Goal: Contribute content

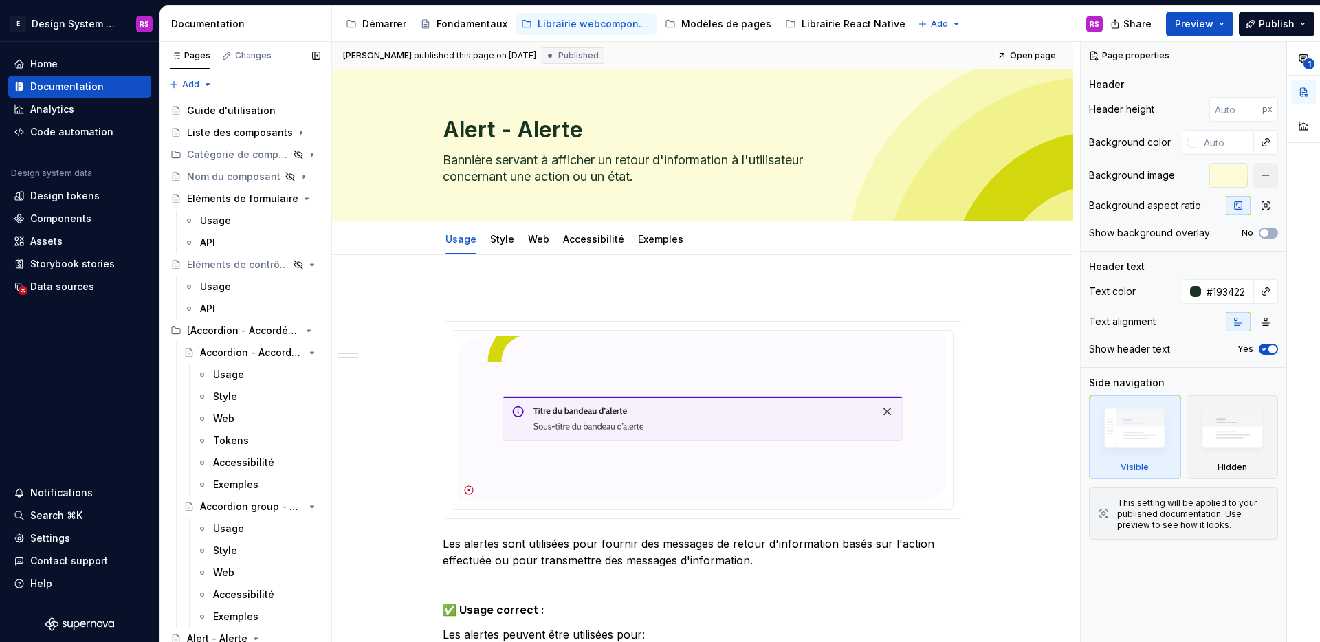
scroll to position [967, 0]
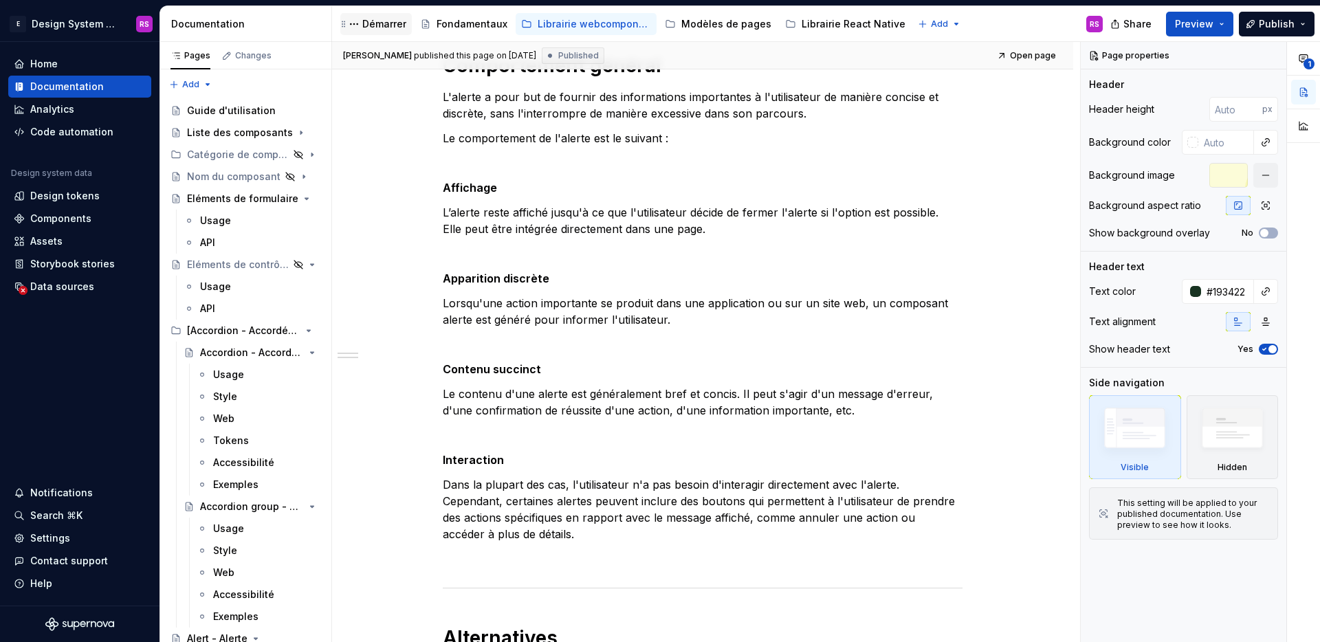
click at [379, 23] on div "Démarrer" at bounding box center [384, 24] width 44 height 14
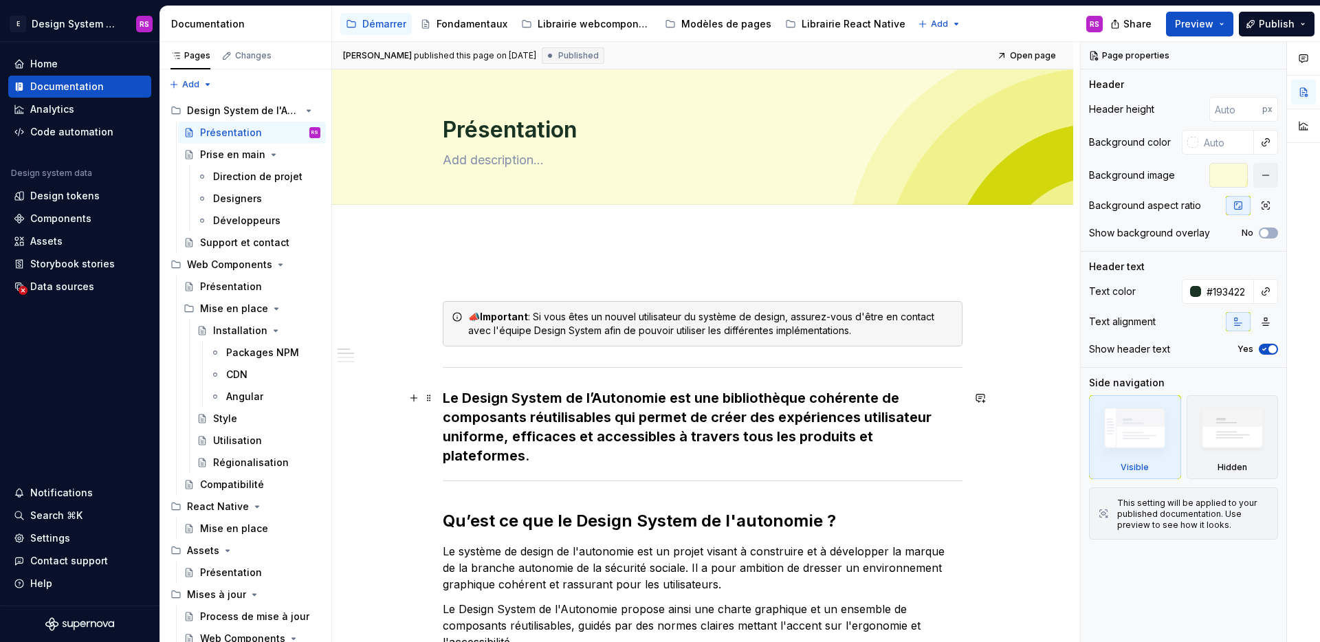
click at [505, 437] on h3 "Le Design System de l’Autonomie est une bibliothèque cohérente de composants ré…" at bounding box center [703, 426] width 520 height 77
type textarea "*"
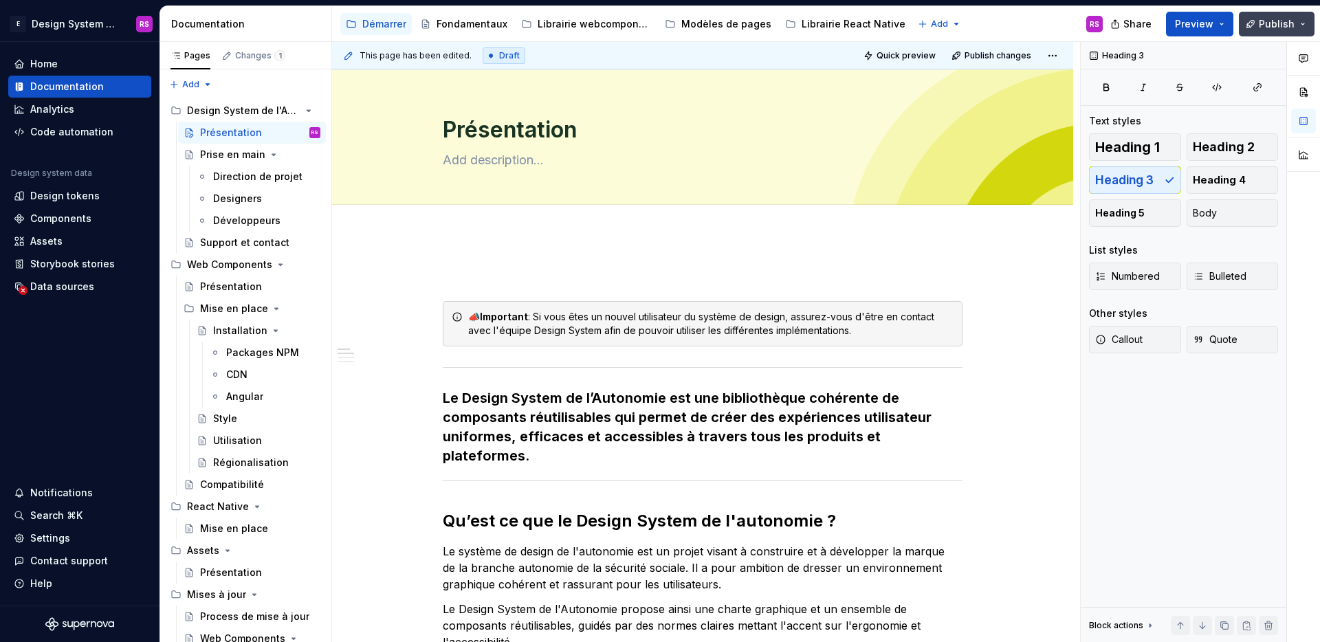
click at [1256, 30] on button "Publish" at bounding box center [1277, 24] width 76 height 25
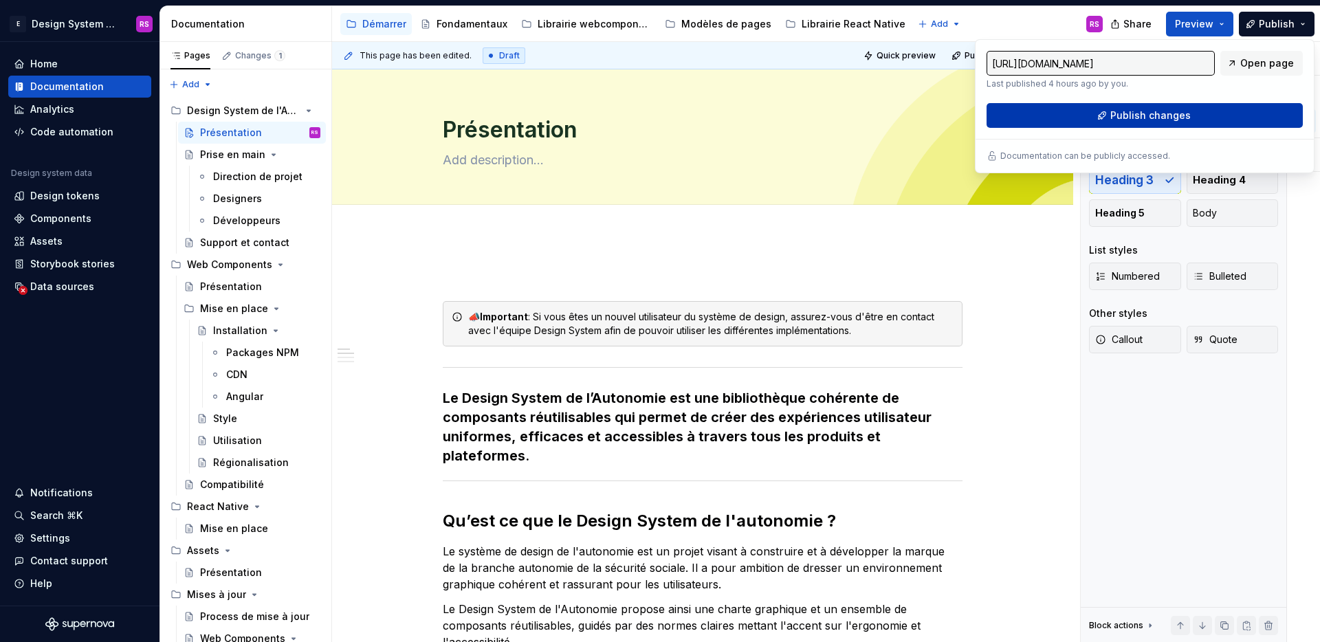
click at [1197, 122] on button "Publish changes" at bounding box center [1144, 115] width 316 height 25
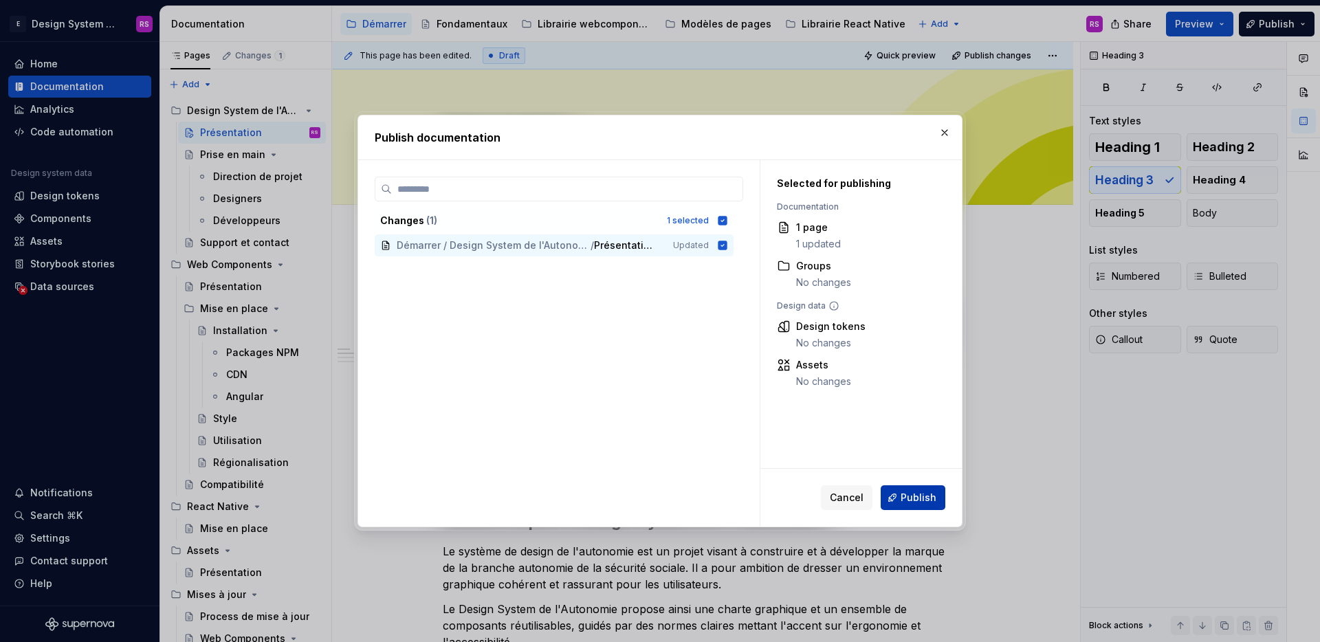
click at [906, 496] on span "Publish" at bounding box center [918, 498] width 36 height 14
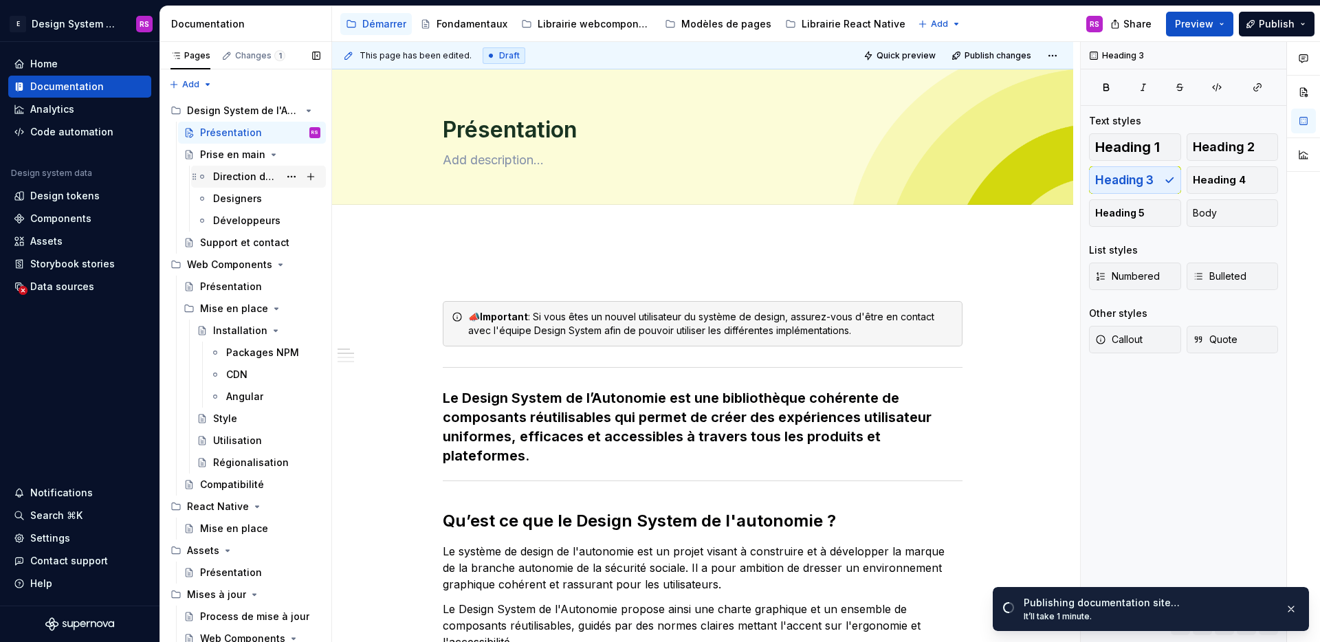
click at [237, 181] on div "Direction de projet" at bounding box center [246, 177] width 66 height 14
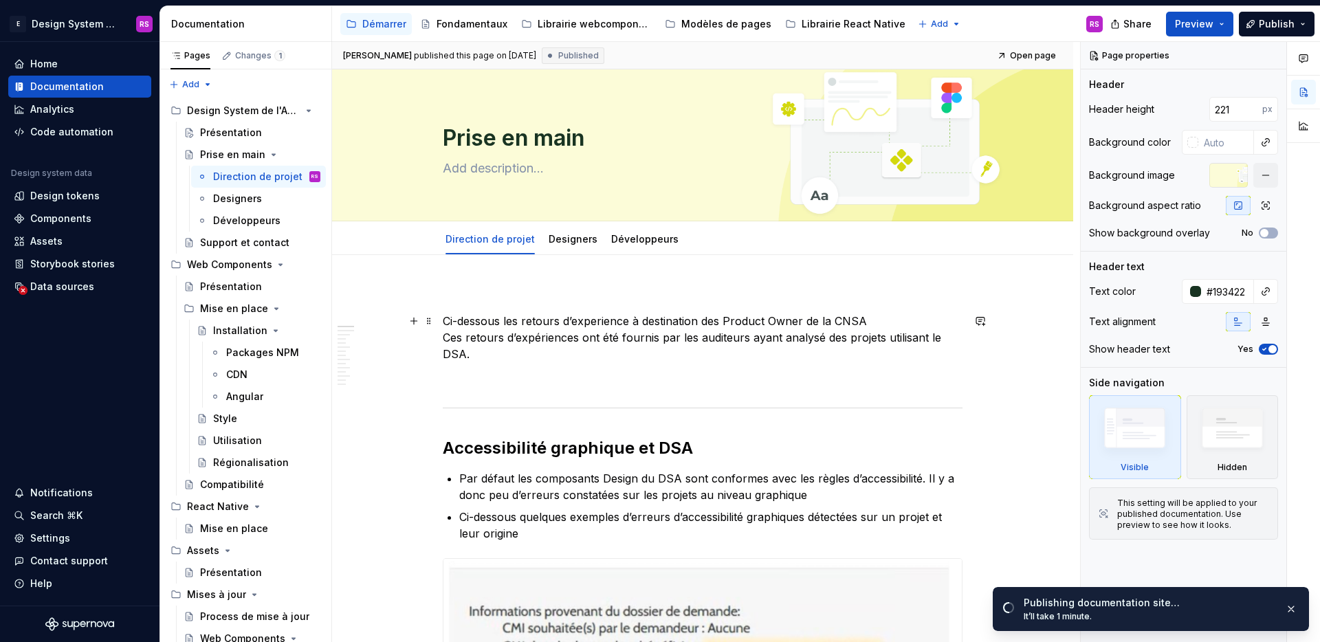
click at [524, 351] on p "Ci-dessous les retours d’experience à destination des Product Owner de la CNSA …" at bounding box center [703, 337] width 520 height 49
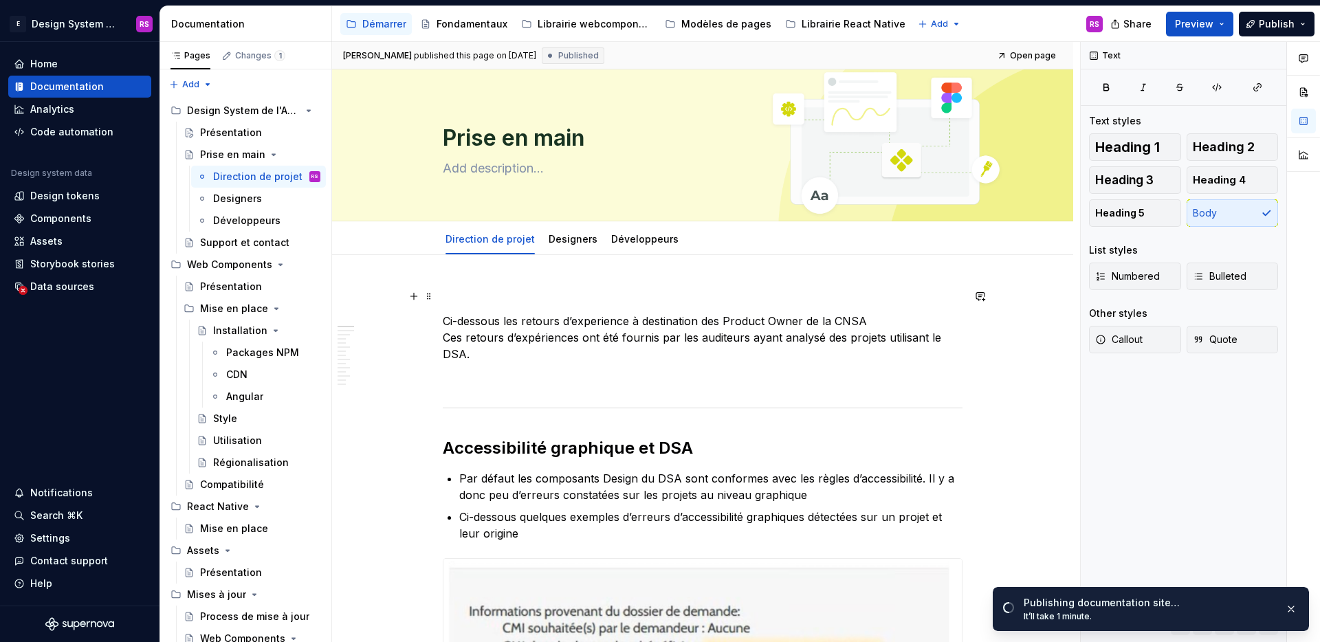
click at [500, 288] on p at bounding box center [703, 296] width 520 height 16
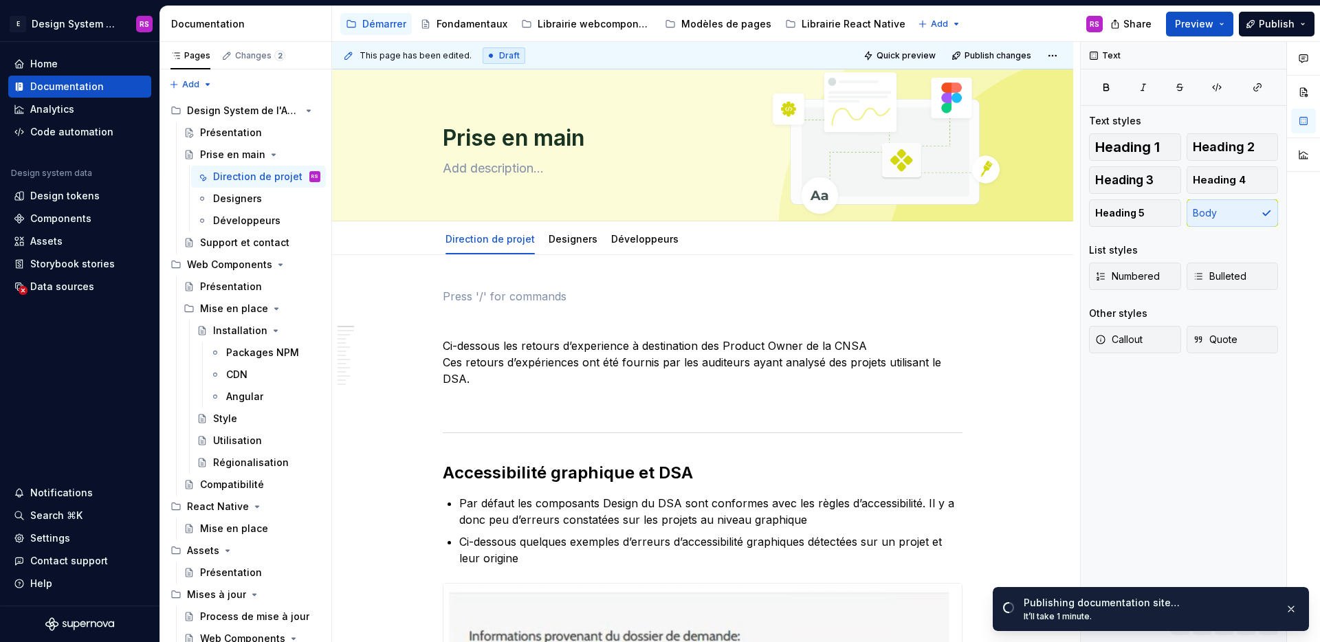
type textarea "*"
click at [454, 469] on h2 "Accessibilité graphique et DSA" at bounding box center [703, 473] width 520 height 22
click at [491, 298] on p at bounding box center [703, 296] width 520 height 16
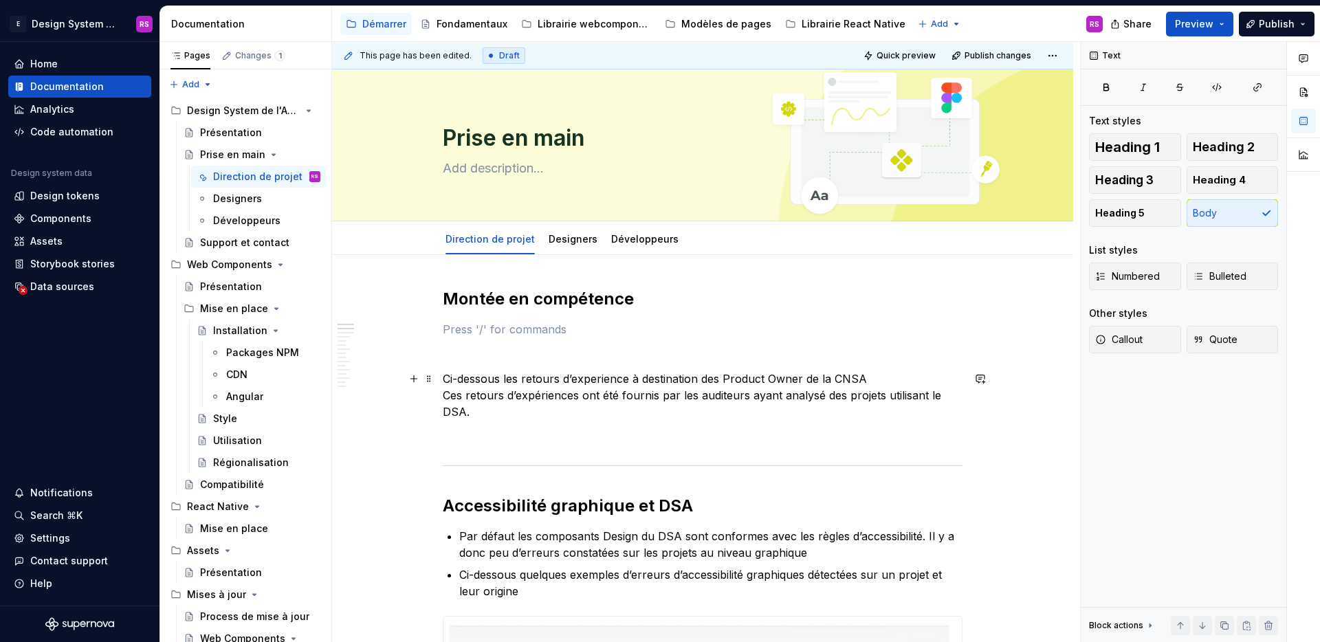
click at [538, 416] on p "Ci-dessous les retours d’experience à destination des Product Owner de la CNSA …" at bounding box center [703, 394] width 520 height 49
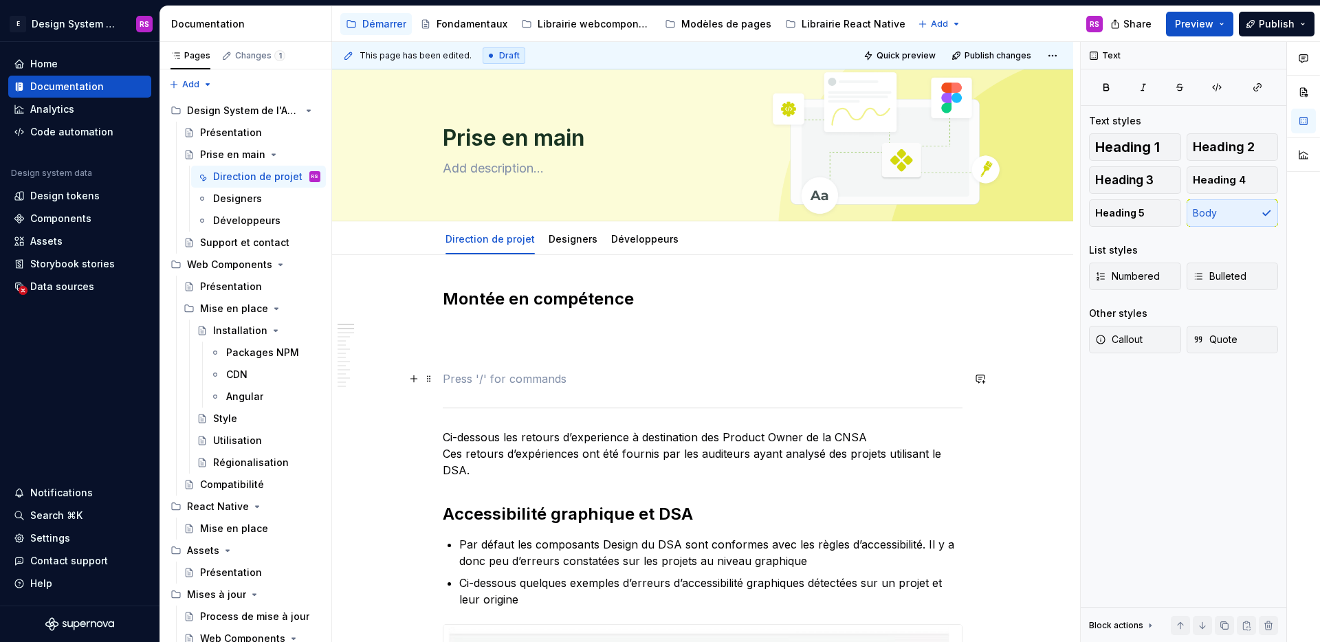
click at [515, 385] on p at bounding box center [703, 378] width 520 height 16
click at [482, 326] on p at bounding box center [703, 329] width 520 height 16
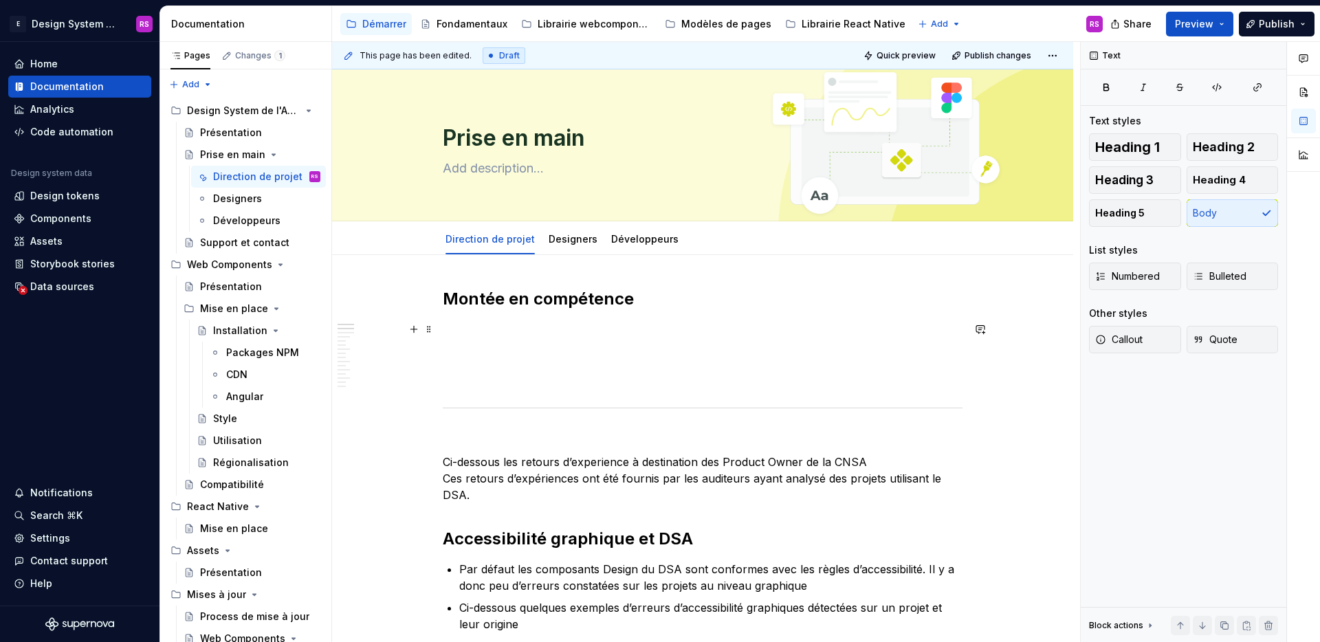
click at [605, 337] on p at bounding box center [703, 329] width 520 height 16
drag, startPoint x: 653, startPoint y: 329, endPoint x: 663, endPoint y: 351, distance: 24.6
click at [653, 329] on p "Nous mettons à votre disposition un quiz pour les développeurs" at bounding box center [703, 329] width 520 height 16
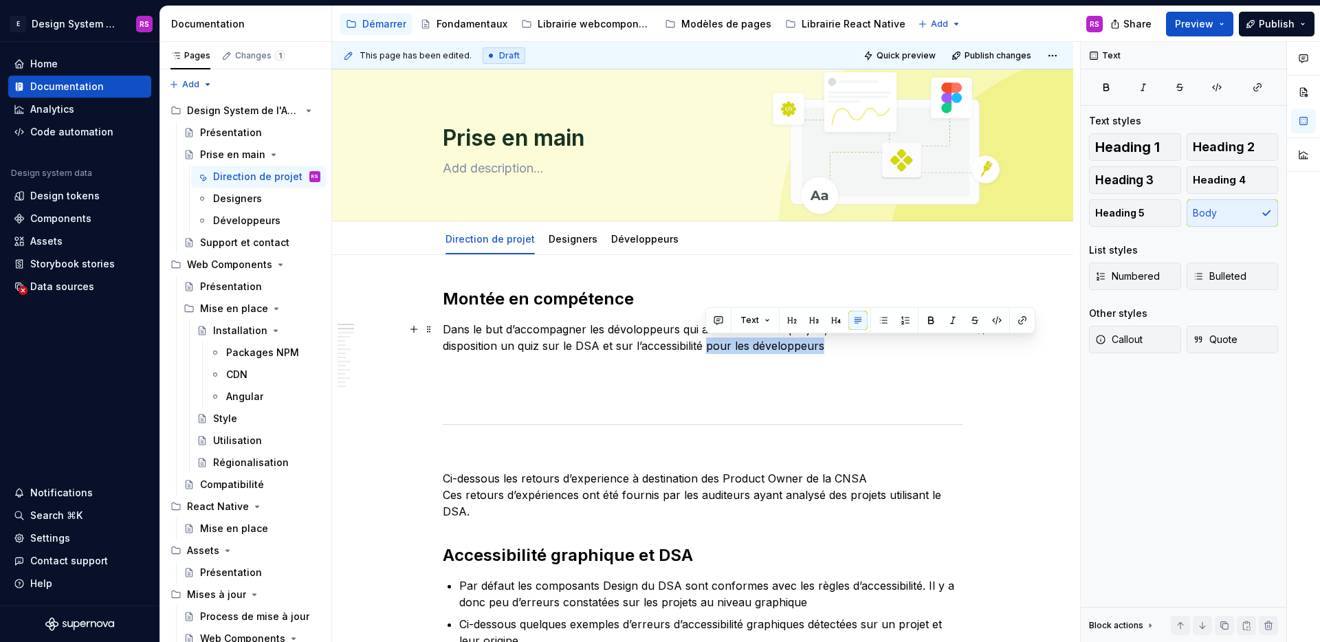
drag, startPoint x: 705, startPoint y: 348, endPoint x: 830, endPoint y: 352, distance: 124.4
click at [830, 352] on p "Dans le but d’accompagner les dévoloppeurs qui arrivent sur vos projets, nous m…" at bounding box center [703, 337] width 520 height 33
click at [630, 336] on p "Dans le but d’accompagner les dévoloppeurs qui arrivent sur vos projets, nous m…" at bounding box center [703, 337] width 520 height 33
click at [734, 343] on p "Dans le but d’accompagner les développeurs qui arrivent sur vos projets, nous m…" at bounding box center [703, 337] width 520 height 33
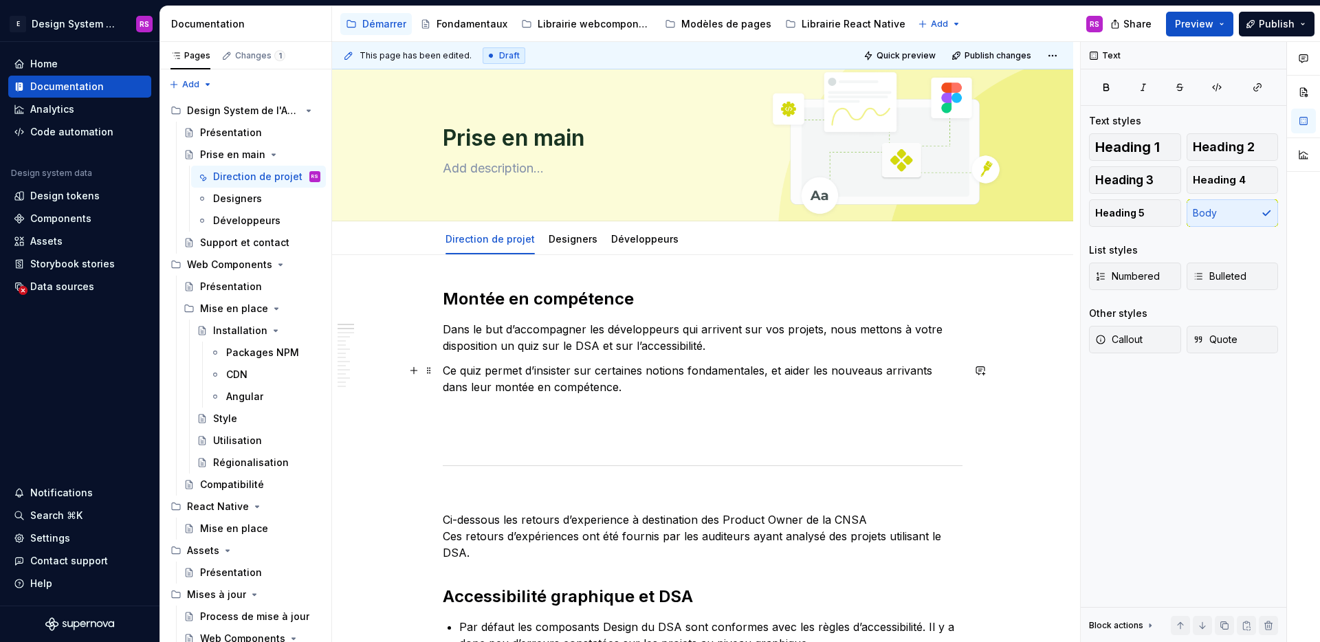
click at [588, 387] on p "Ce quiz permet d’insister sur certaines notions fondamentales, et aider les nou…" at bounding box center [703, 378] width 520 height 33
click at [882, 372] on p "Ce quiz permet d’insister sur certaines notions fondamentales, et aider les nou…" at bounding box center [703, 378] width 520 height 33
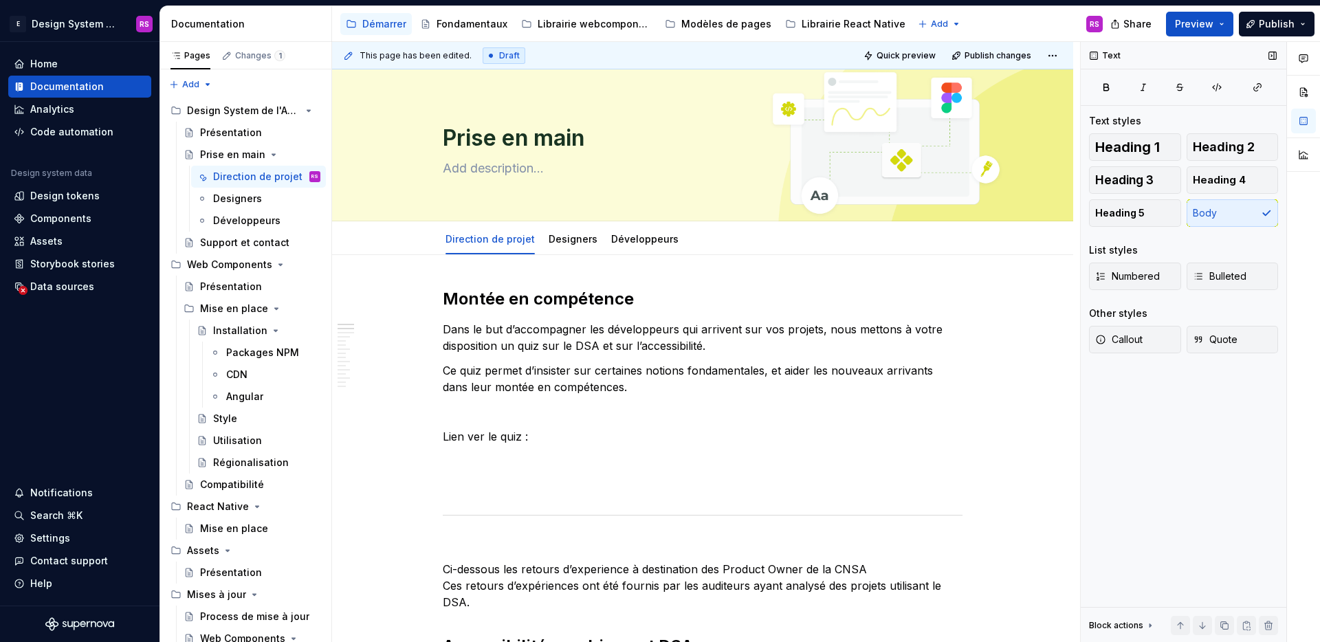
click at [1129, 353] on div "Callout Quote" at bounding box center [1183, 344] width 189 height 36
click at [1132, 344] on span "Callout" at bounding box center [1118, 340] width 47 height 14
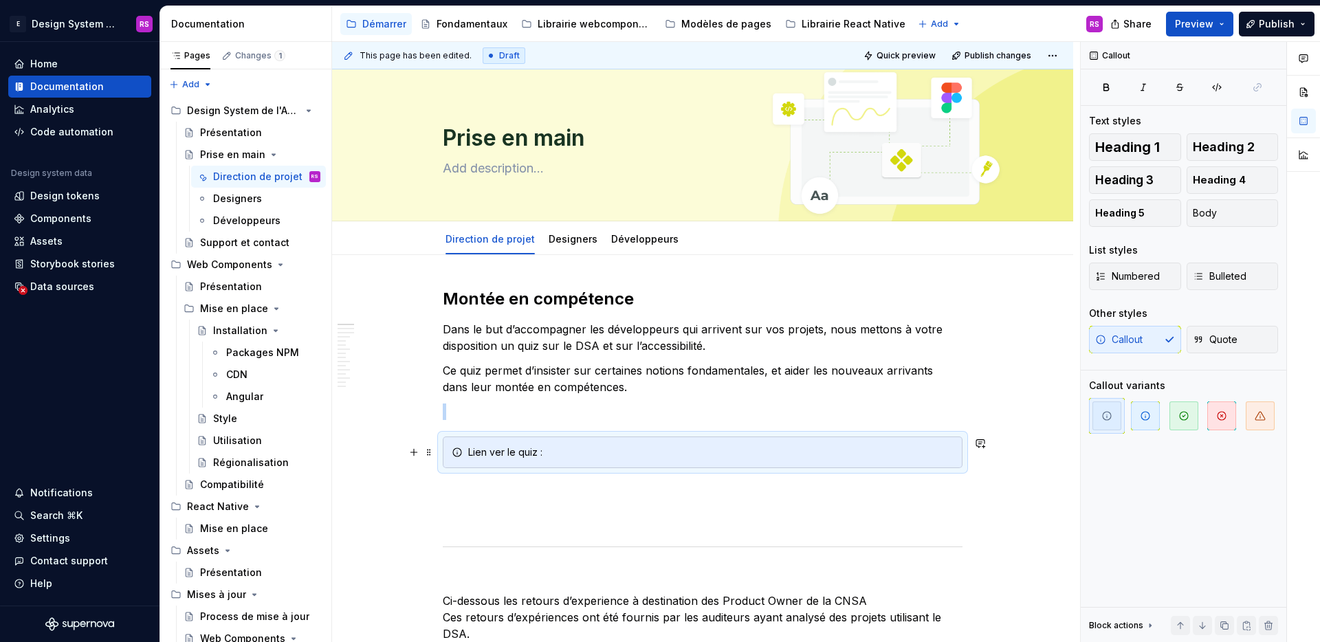
click at [602, 453] on div "Lien ver le quiz :" at bounding box center [710, 452] width 485 height 14
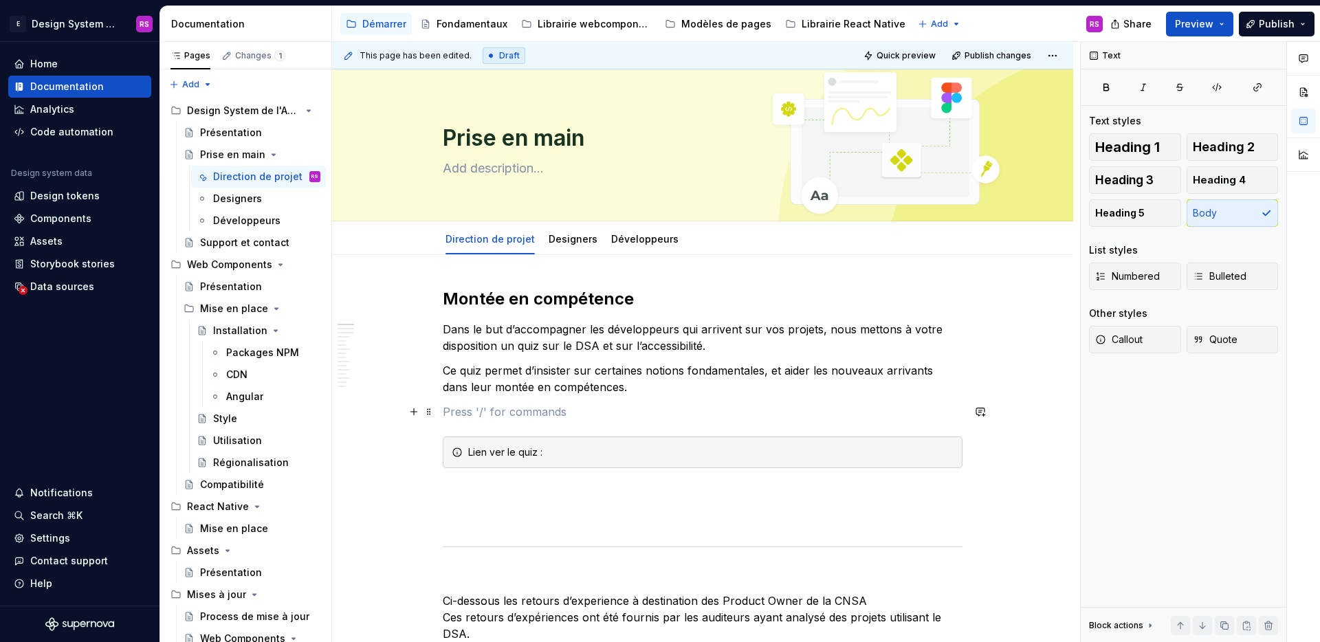
click at [482, 419] on p at bounding box center [703, 411] width 520 height 16
click at [686, 458] on div "Lien ver le quiz :" at bounding box center [710, 452] width 485 height 14
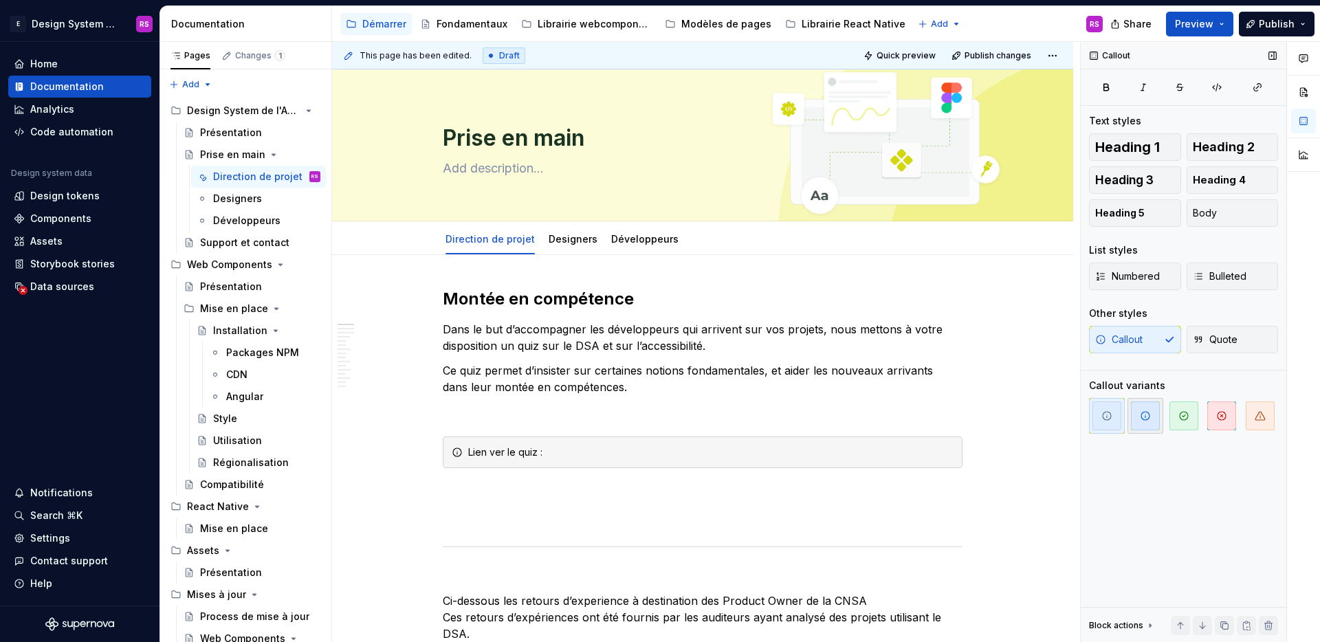
click at [1140, 412] on icon "button" at bounding box center [1145, 415] width 11 height 11
click at [610, 450] on div "Lien ver le quiz :" at bounding box center [710, 452] width 485 height 14
click at [613, 437] on div "Lien ver le quiz" at bounding box center [703, 452] width 520 height 32
click at [417, 449] on button "button" at bounding box center [413, 452] width 19 height 19
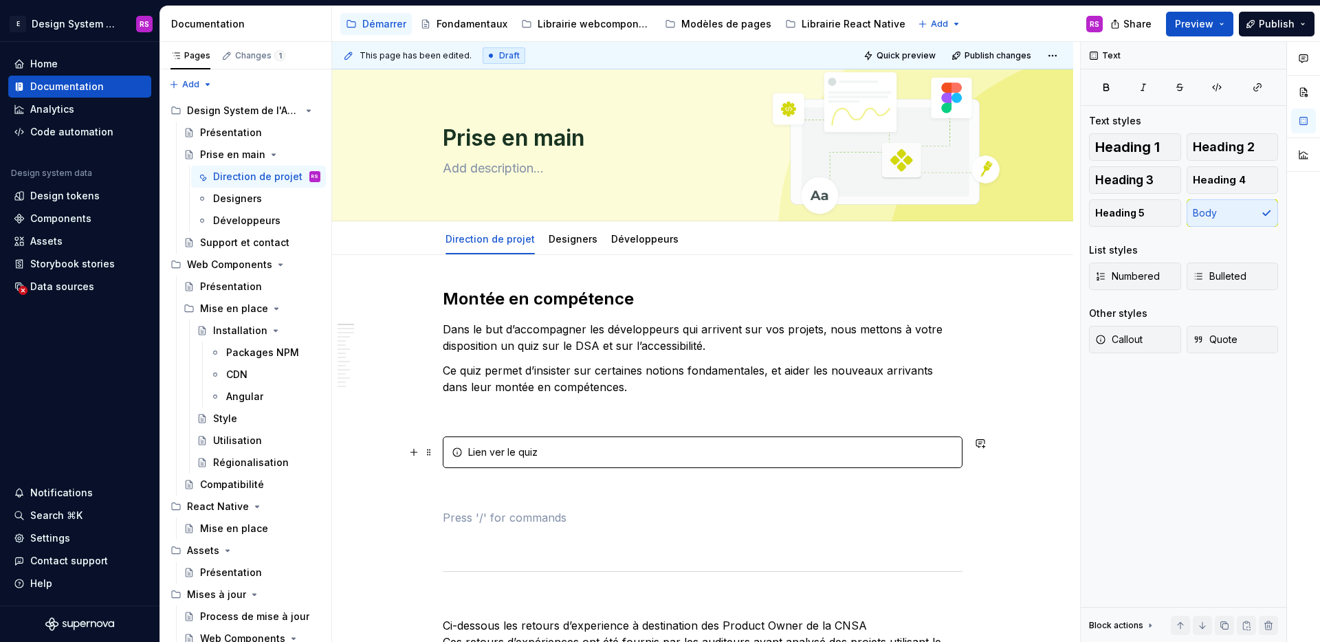
click at [489, 514] on p at bounding box center [703, 517] width 520 height 16
click at [430, 449] on span at bounding box center [428, 452] width 11 height 19
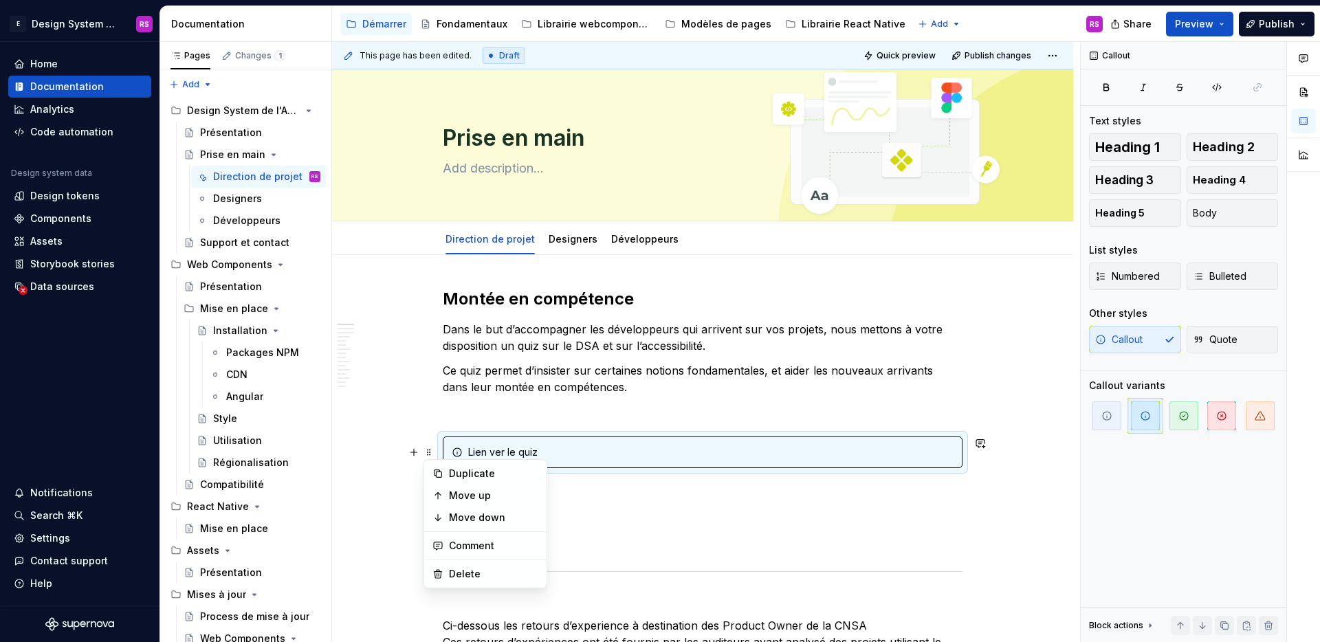
click at [580, 457] on div "Lien ver le quiz" at bounding box center [710, 452] width 485 height 14
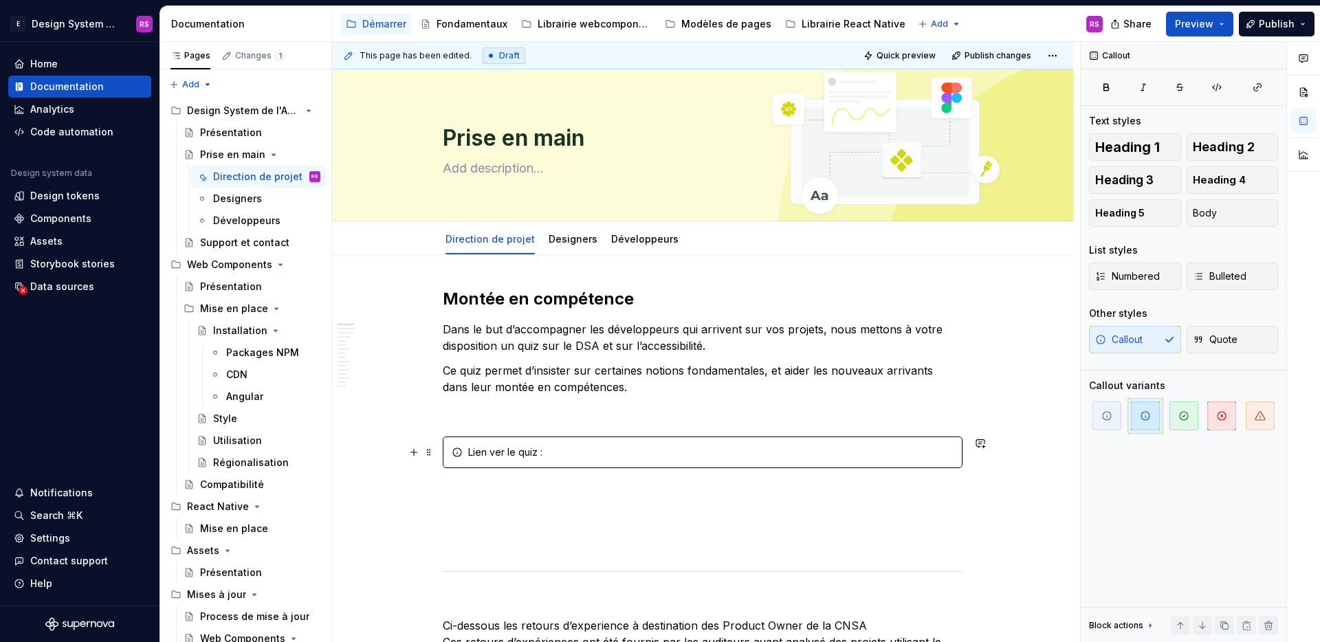
click at [572, 457] on div "Lien ver le quiz :" at bounding box center [710, 452] width 485 height 14
click at [641, 491] on p at bounding box center [703, 493] width 520 height 16
drag, startPoint x: 751, startPoint y: 452, endPoint x: 544, endPoint y: 454, distance: 206.9
click at [544, 454] on div "Lien ver le quiz : [URL][DOMAIN_NAME]" at bounding box center [710, 452] width 485 height 14
click at [846, 430] on button "button" at bounding box center [845, 427] width 19 height 19
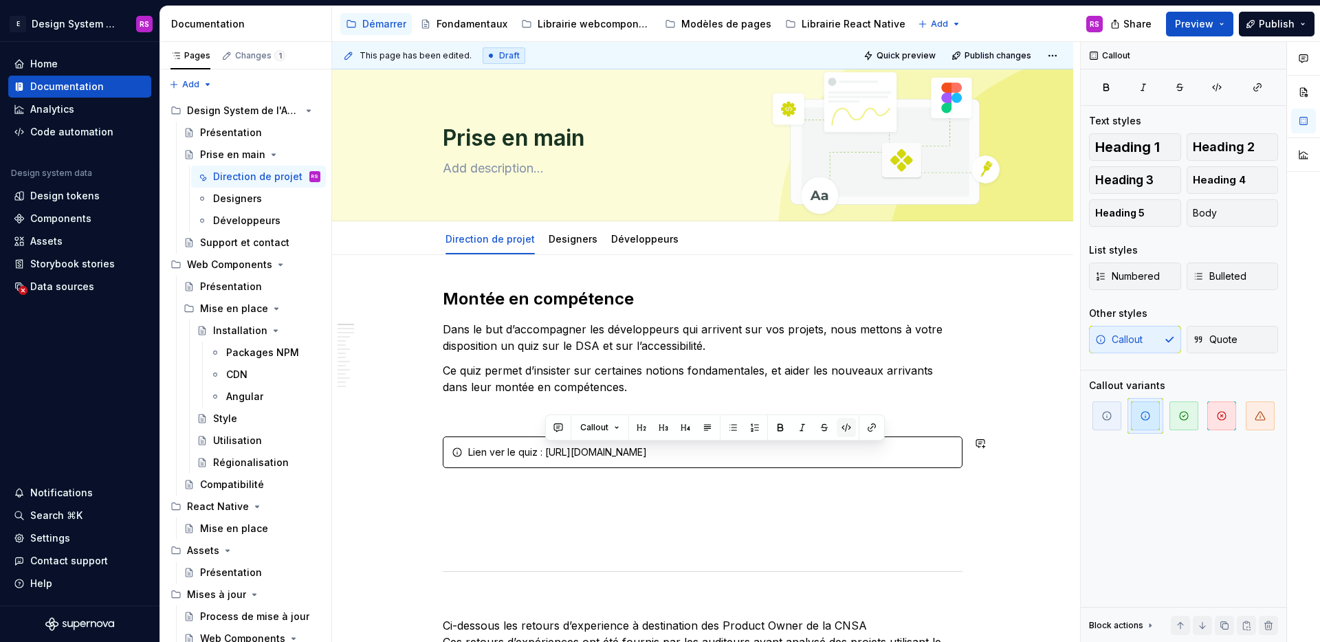
type textarea "*"
click at [852, 425] on button "button" at bounding box center [845, 427] width 19 height 19
click at [865, 425] on button "button" at bounding box center [871, 427] width 19 height 19
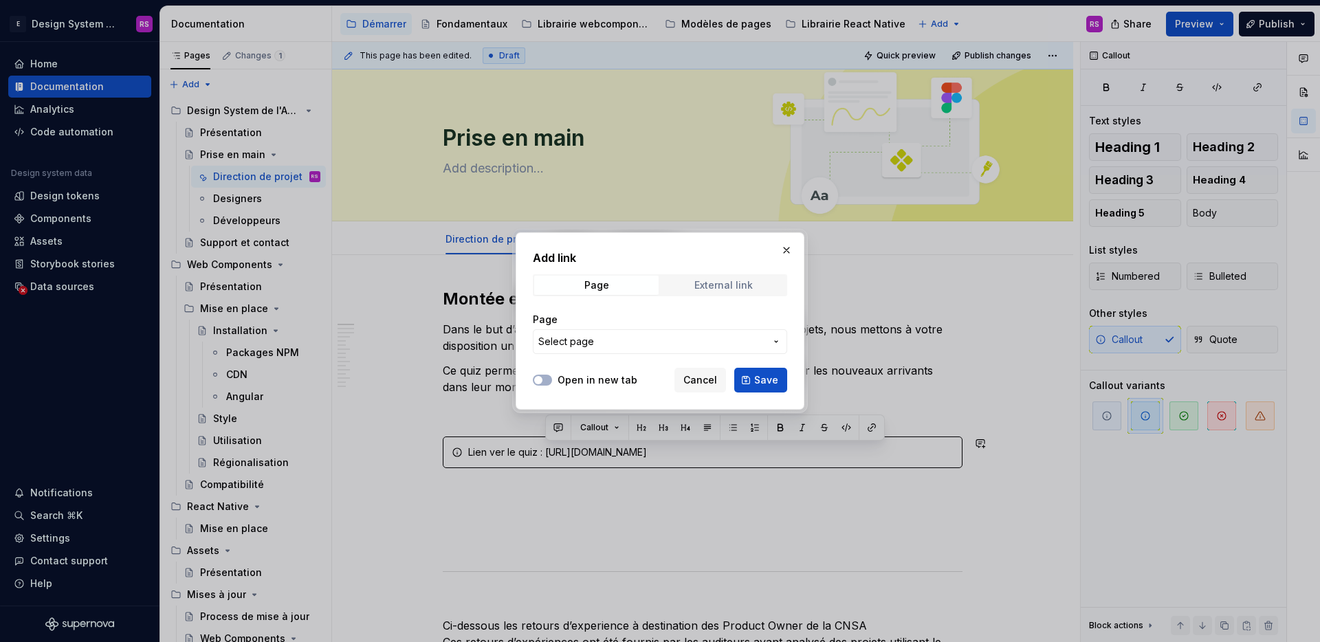
click at [724, 292] on span "External link" at bounding box center [723, 285] width 124 height 19
click at [618, 381] on label "Open in new tab" at bounding box center [597, 380] width 80 height 14
click at [552, 381] on button "Open in new tab" at bounding box center [542, 380] width 19 height 11
click at [643, 341] on input "URL" at bounding box center [660, 341] width 254 height 25
paste input "[URL][DOMAIN_NAME]"
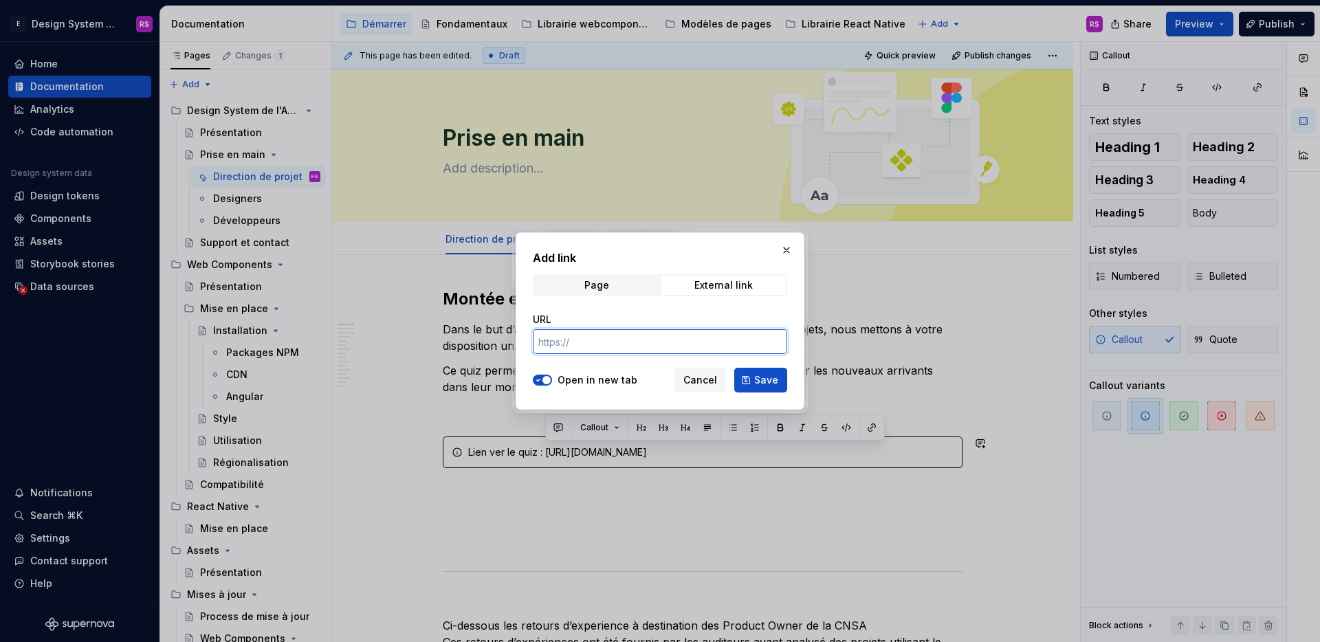
type input "[URL][DOMAIN_NAME]"
click at [770, 381] on span "Save" at bounding box center [766, 380] width 24 height 14
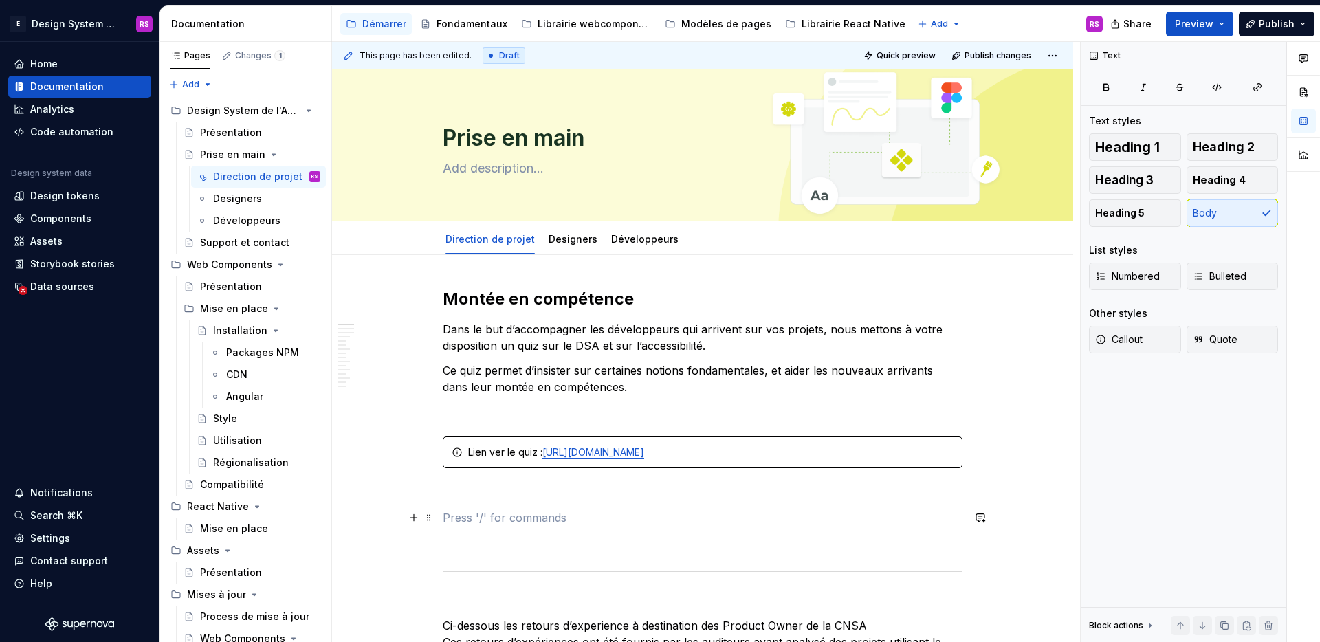
click at [738, 510] on p at bounding box center [703, 517] width 520 height 16
click at [738, 500] on p at bounding box center [703, 493] width 520 height 16
click at [709, 414] on p at bounding box center [703, 411] width 520 height 16
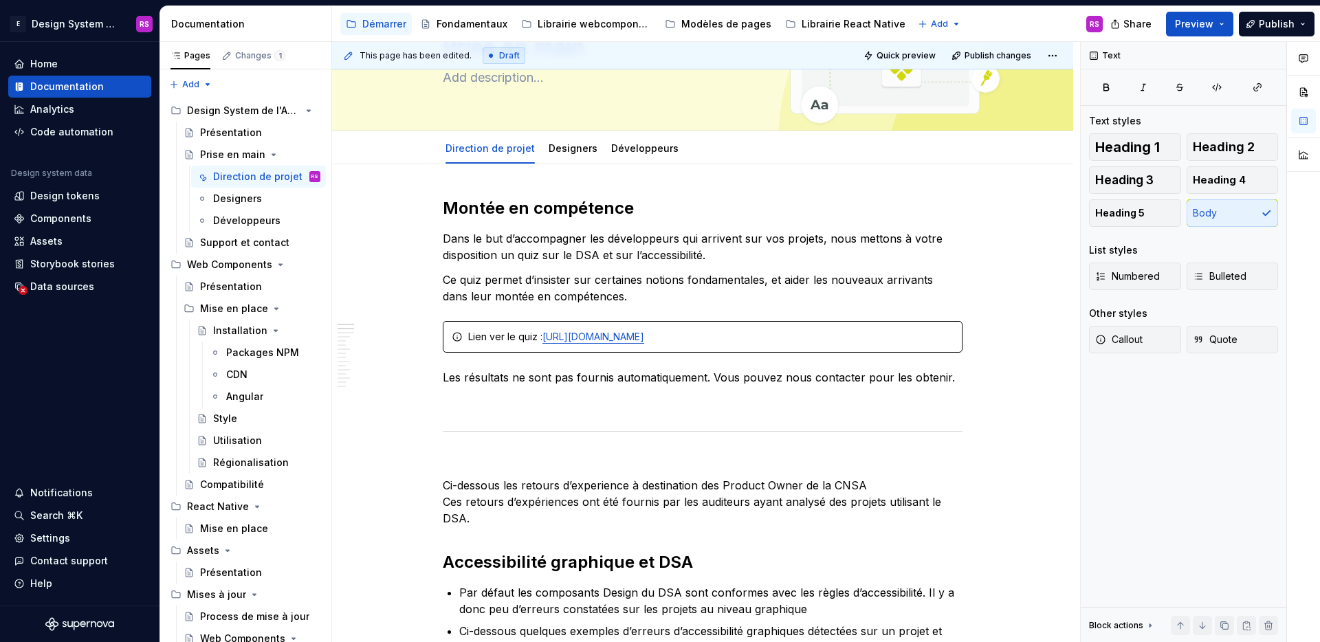
scroll to position [93, 0]
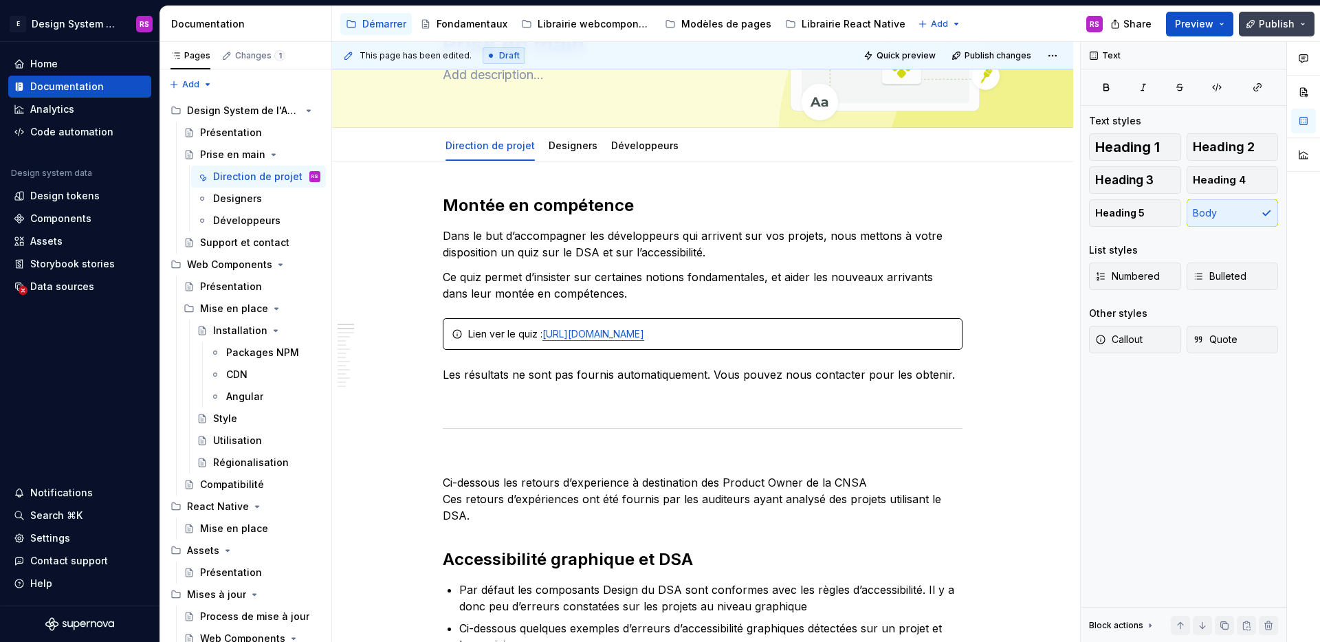
click at [1277, 24] on span "Publish" at bounding box center [1276, 24] width 36 height 14
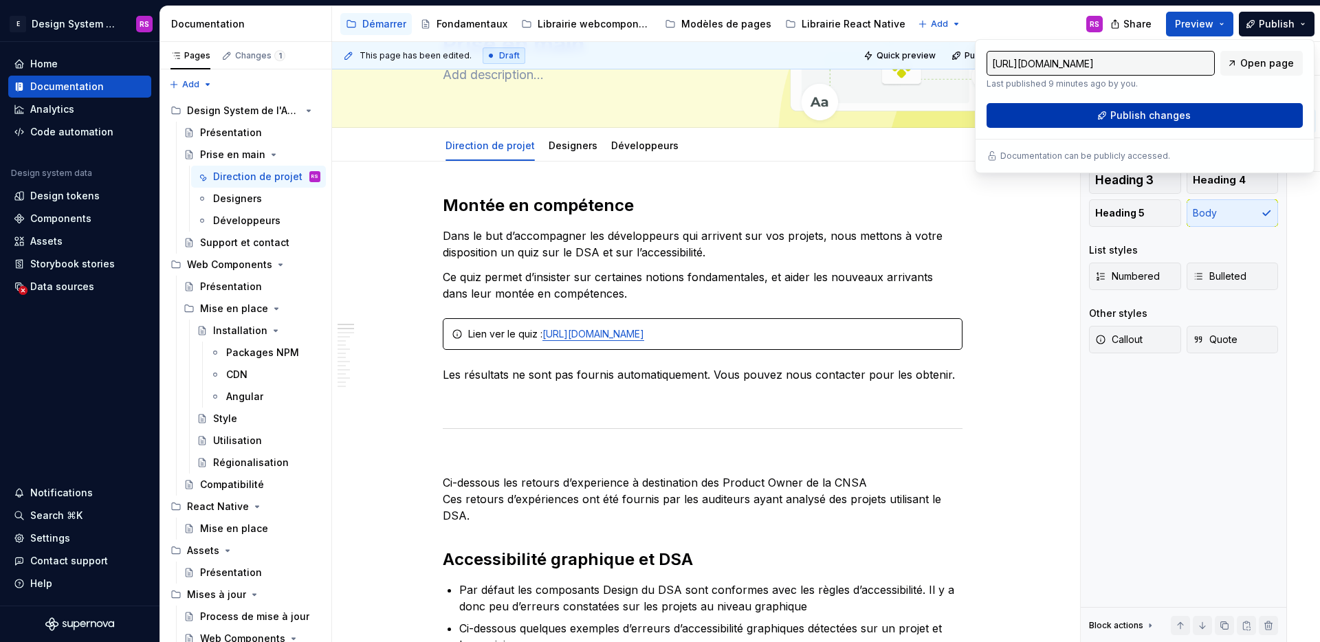
click at [1170, 114] on span "Publish changes" at bounding box center [1150, 116] width 80 height 14
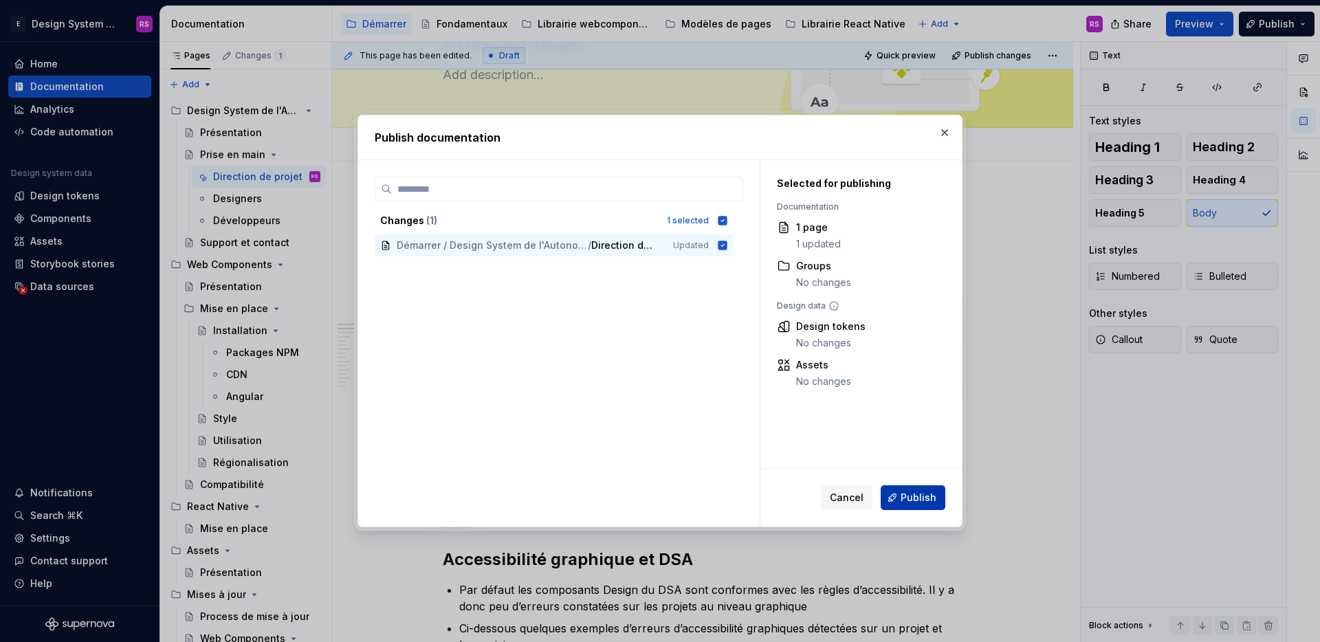
click at [924, 498] on span "Publish" at bounding box center [918, 498] width 36 height 14
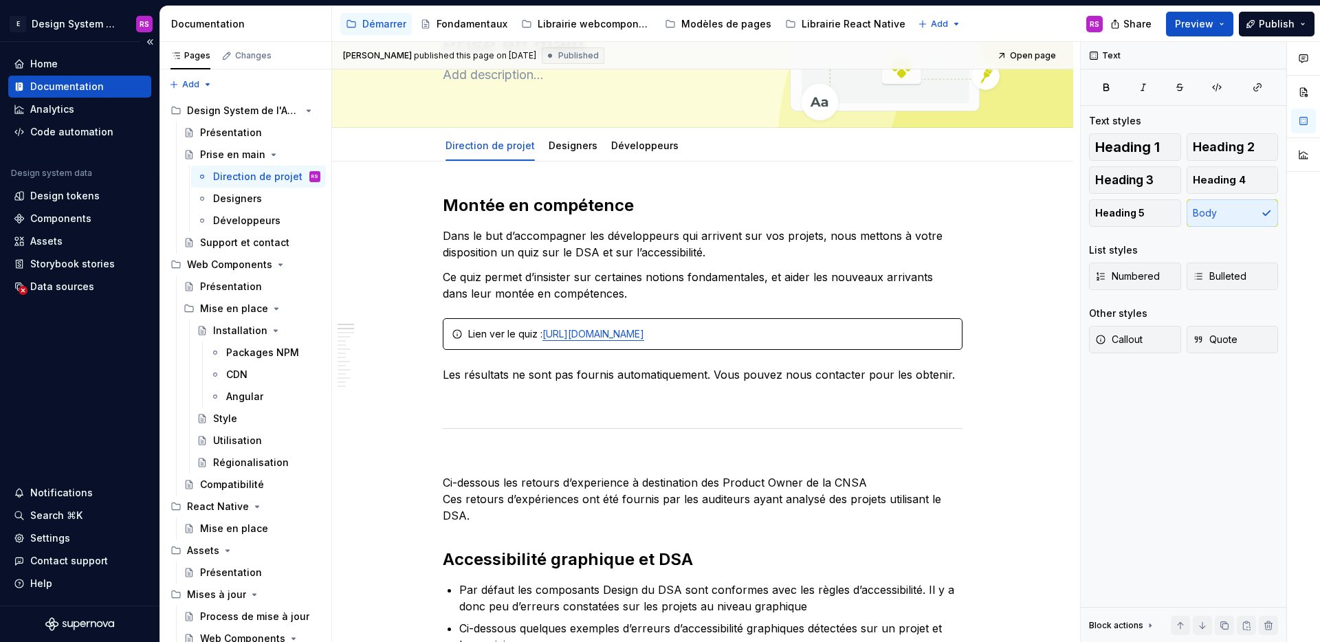
type textarea "*"
